Goal: Task Accomplishment & Management: Complete application form

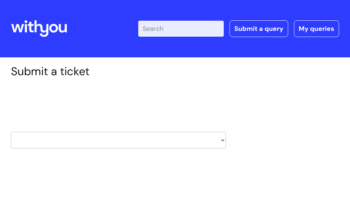
click at [222, 140] on select "HR / People IT and Support Clinical Drug Alerts Finance Accounts Data Support T…" at bounding box center [118, 140] width 215 height 17
select select "hr_/_people"
click at [11, 132] on select "HR / People IT and Support Clinical Drug Alerts Finance Accounts Data Support T…" at bounding box center [118, 140] width 215 height 17
click at [49, 185] on select "... Absence Query Holiday Query Employee change request General HR Query iTrent…" at bounding box center [118, 187] width 215 height 17
select select "iTrent"
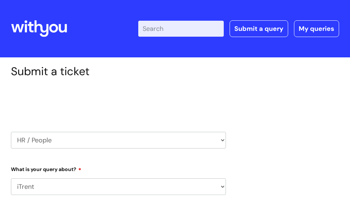
click at [11, 179] on select "... Absence Query Holiday Query Employee change request General HR Query iTrent…" at bounding box center [118, 187] width 215 height 17
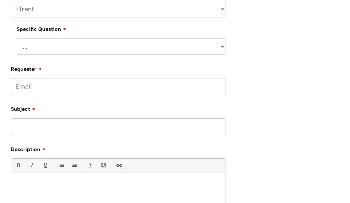
click at [117, 49] on select "... I can’t log in to iTrent I need to change someone’s line manager Issue with…" at bounding box center [121, 46] width 209 height 17
select select "Other iTrent query"
click at [17, 38] on select "... I can’t log in to iTrent I need to change someone’s line manager Issue with…" at bounding box center [121, 46] width 209 height 17
click at [78, 128] on input "Subject" at bounding box center [118, 127] width 215 height 17
type input "I"
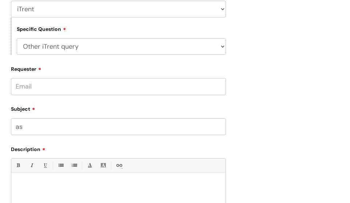
type input "a"
type input "A"
click at [144, 129] on input "I moved via tupe from we are with you" at bounding box center [118, 127] width 215 height 17
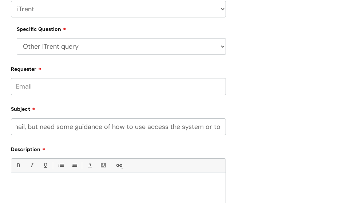
scroll to position [0, 974]
type input "I moved via tupe from we are with you to CNWL as part of the change to the part…"
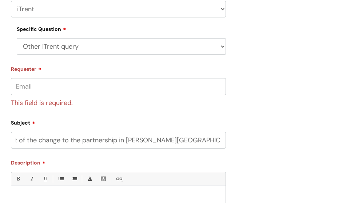
scroll to position [0, 0]
drag, startPoint x: 224, startPoint y: 144, endPoint x: 14, endPoint y: 135, distance: 210.5
click at [10, 129] on div "Submit a ticket Select issue type HR / People IT and Support Clinical Drug Aler…" at bounding box center [118, 105] width 226 height 437
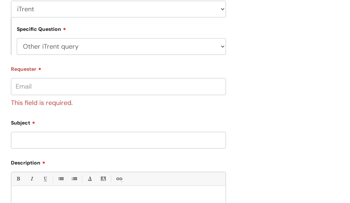
paste div
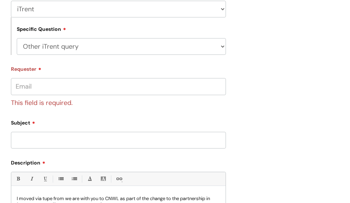
click at [42, 143] on input "Subject" at bounding box center [118, 140] width 215 height 17
click at [75, 139] on input "Access to my ESS/Itrent account" at bounding box center [118, 140] width 215 height 17
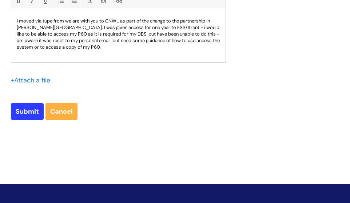
type input "Access to my ESS/itrent account"
click at [87, 51] on div "I moved via tupe from we are with you to CNWL as part of the change to the part…" at bounding box center [118, 37] width 214 height 50
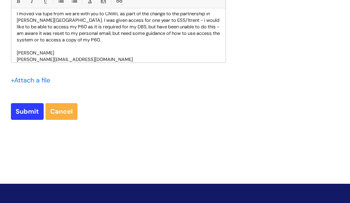
scroll to position [14, 0]
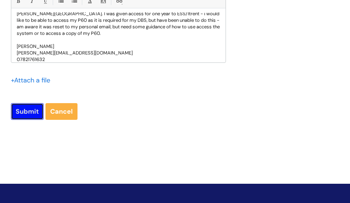
click at [35, 111] on input "Submit" at bounding box center [27, 111] width 33 height 17
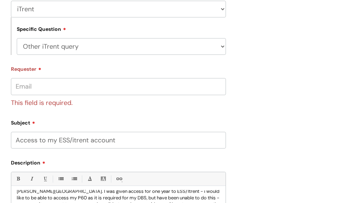
scroll to position [356, 0]
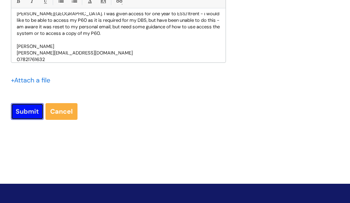
click at [34, 110] on input "Submit" at bounding box center [27, 111] width 33 height 17
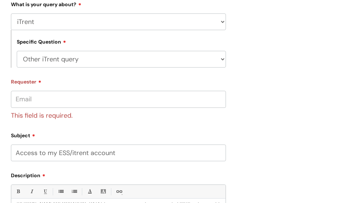
scroll to position [0, 0]
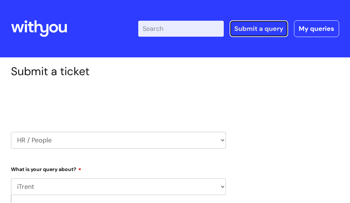
click at [240, 31] on link "Submit a query" at bounding box center [259, 28] width 59 height 17
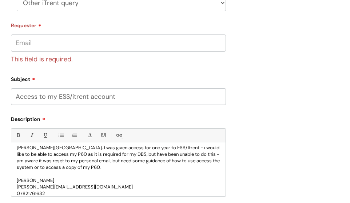
scroll to position [356, 0]
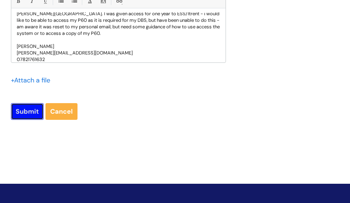
click at [28, 114] on input "Submit" at bounding box center [27, 111] width 33 height 17
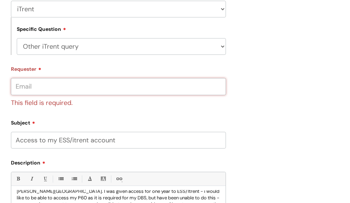
click at [60, 88] on input "Requester" at bounding box center [118, 86] width 215 height 17
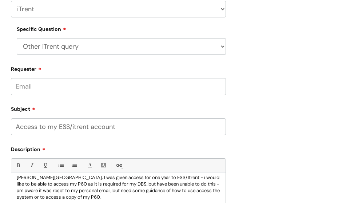
type input "[PERSON_NAME][EMAIL_ADDRESS][DOMAIN_NAME]"
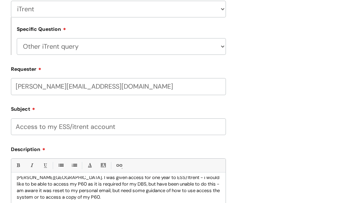
scroll to position [356, 0]
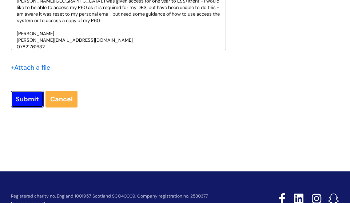
click at [19, 101] on input "Submit" at bounding box center [27, 99] width 33 height 17
type input "Please Wait..."
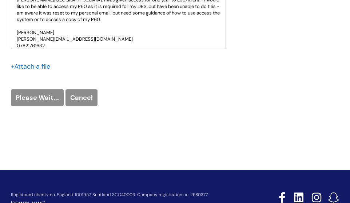
scroll to position [207, 0]
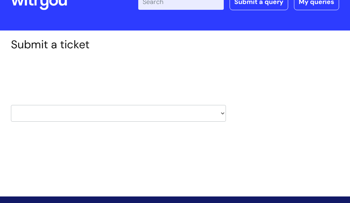
scroll to position [79, 0]
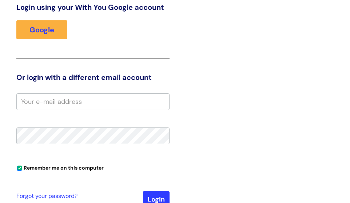
scroll to position [128, 0]
click at [288, 114] on div at bounding box center [257, 123] width 164 height 309
